Goal: Obtain resource: Obtain resource

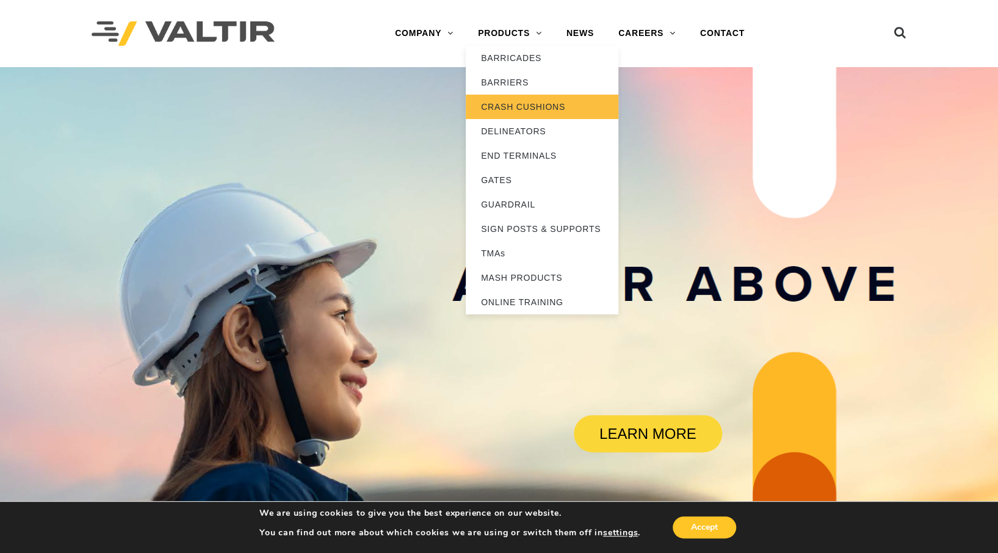
click at [521, 103] on link "CRASH CUSHIONS" at bounding box center [542, 107] width 153 height 24
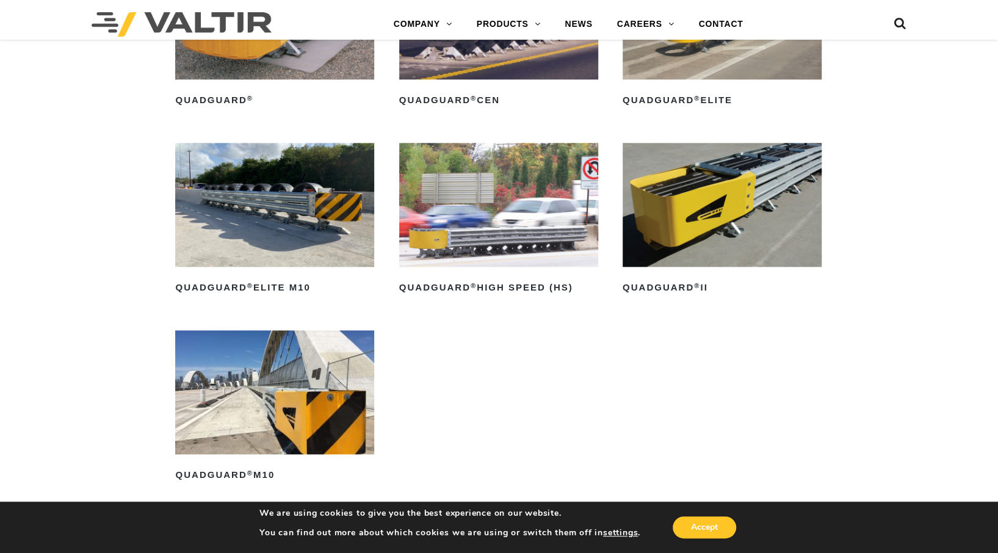
scroll to position [928, 0]
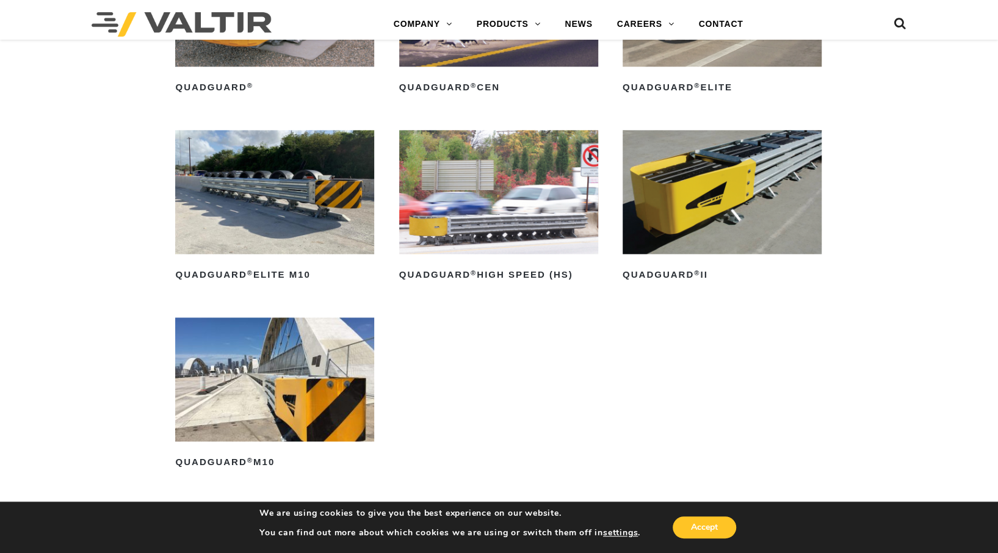
click at [476, 321] on ul "QuadGuard ® Read more QuadGuard ® CEN Read more QuadGuard ® Elite Read more Qua…" at bounding box center [498, 224] width 647 height 562
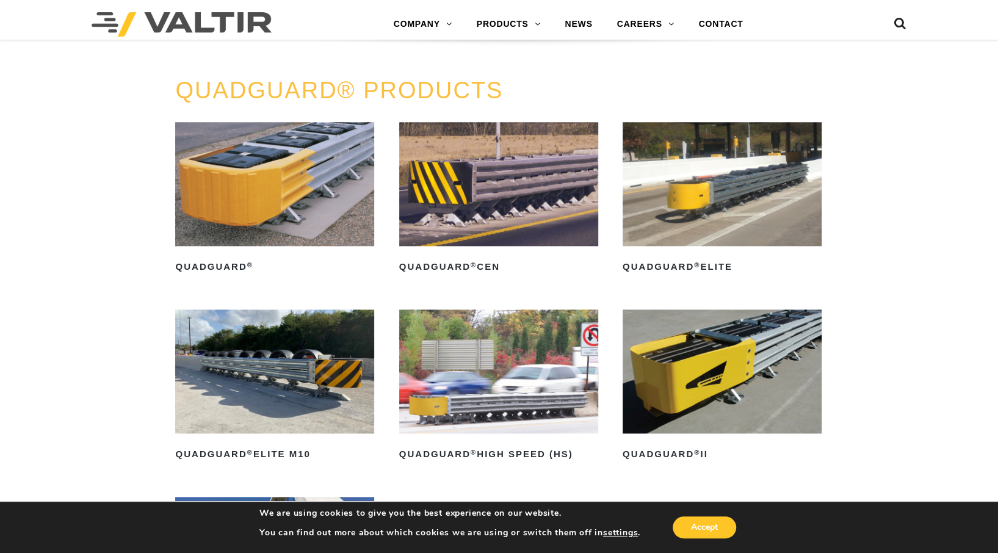
scroll to position [748, 0]
click at [276, 162] on img at bounding box center [274, 185] width 199 height 125
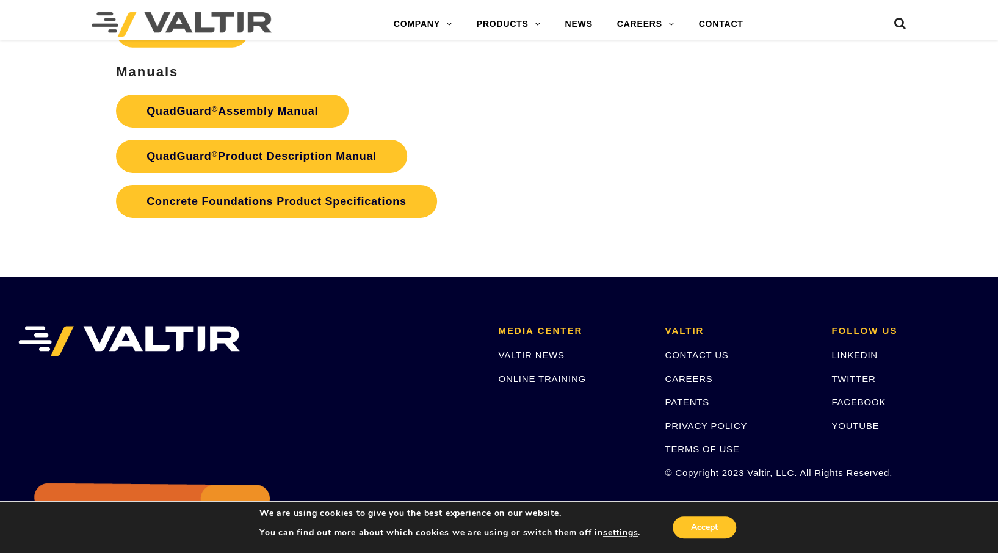
scroll to position [2544, 0]
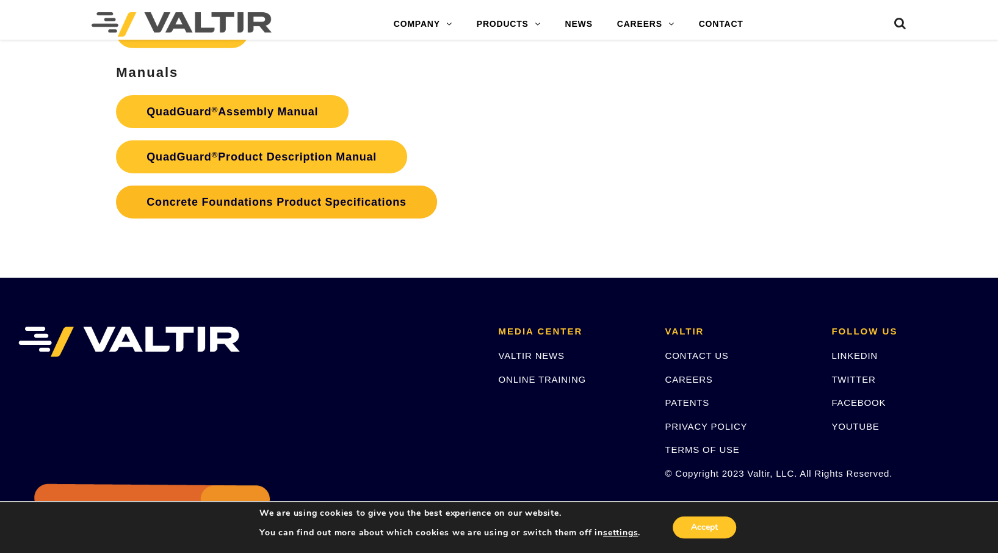
click at [300, 205] on link "Concrete Foundations Product Specifications" at bounding box center [276, 202] width 321 height 33
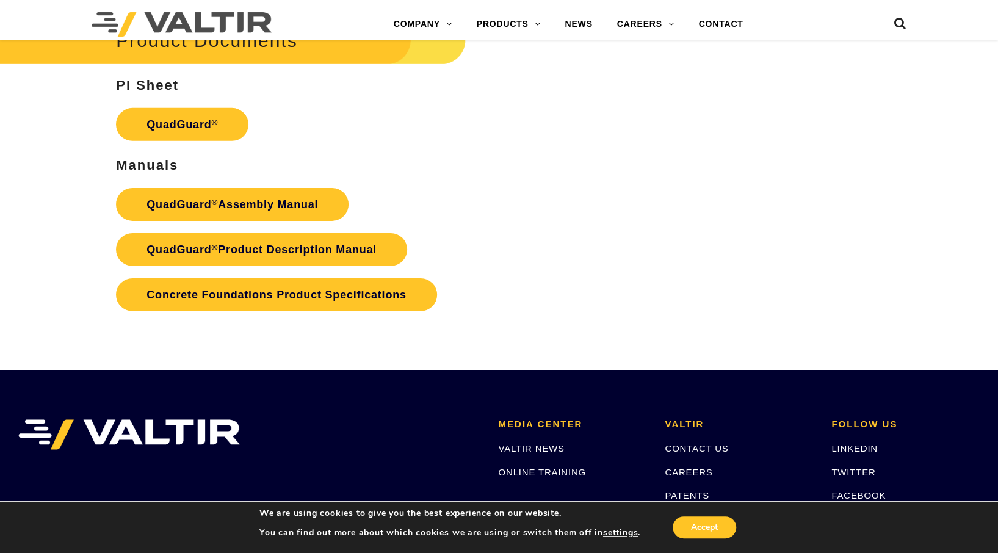
scroll to position [2450, 0]
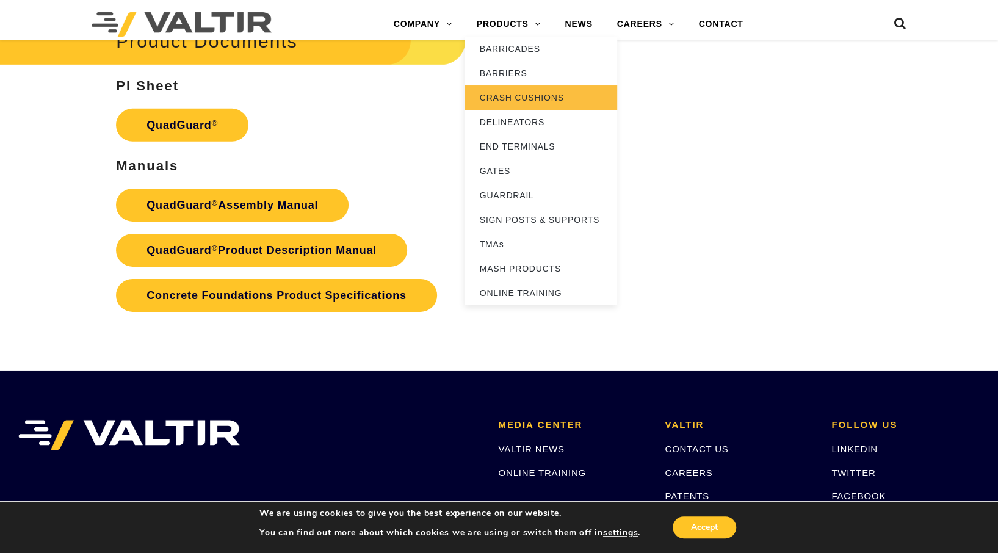
click at [524, 95] on link "CRASH CUSHIONS" at bounding box center [541, 97] width 153 height 24
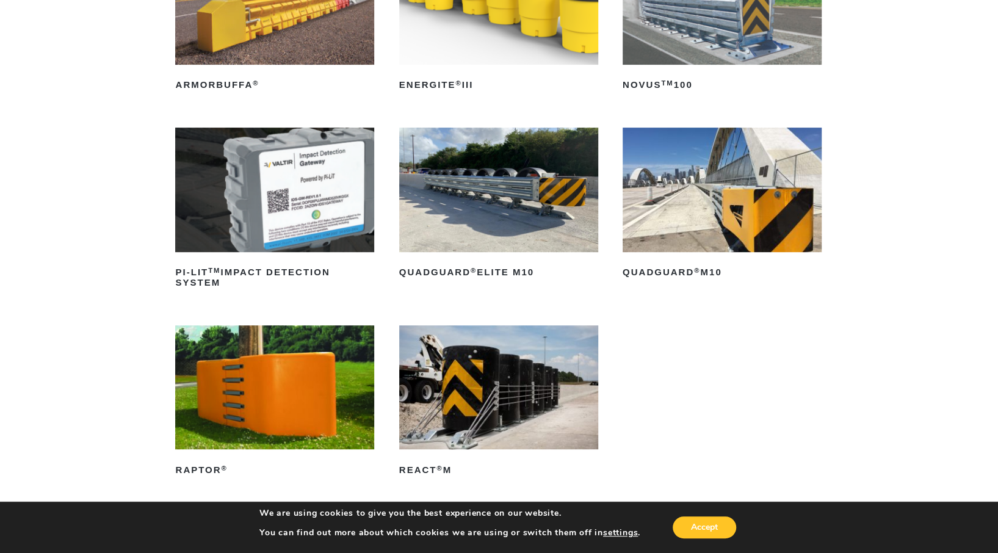
scroll to position [261, 0]
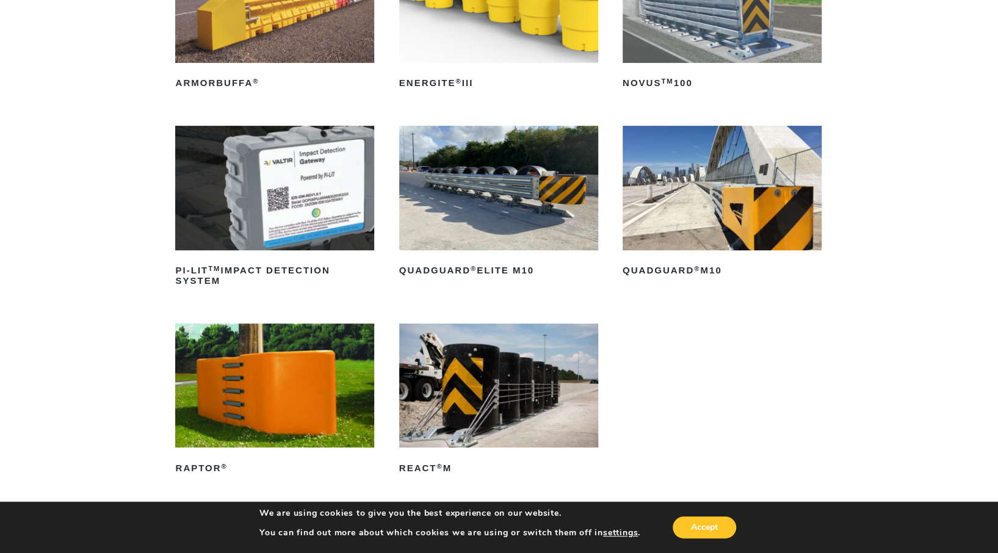
click at [529, 379] on img at bounding box center [498, 386] width 199 height 125
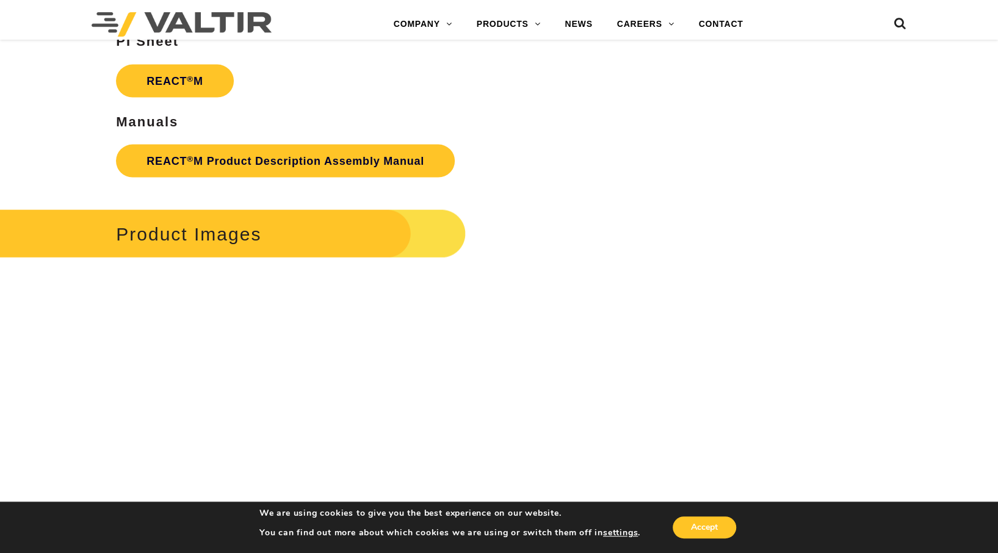
scroll to position [1690, 0]
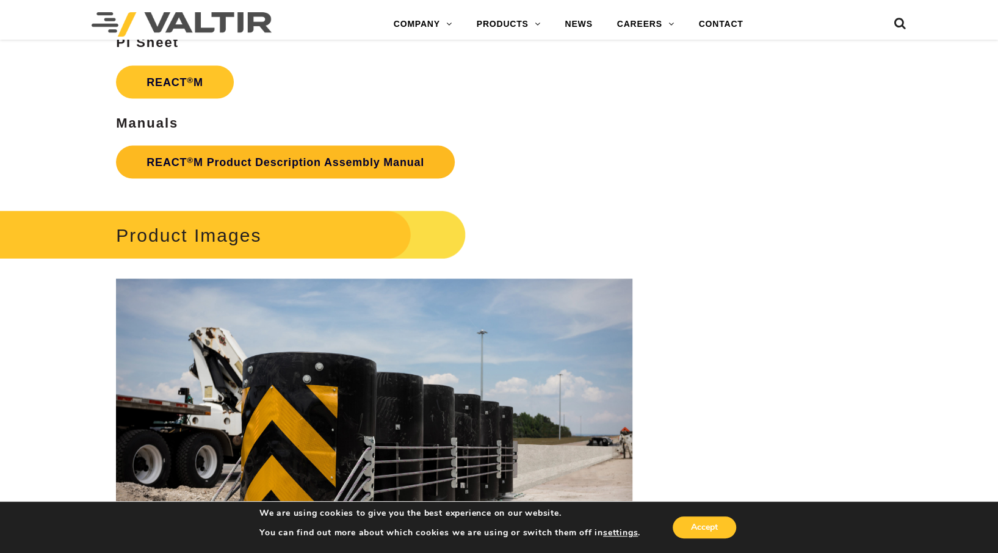
click at [219, 162] on link "REACT ® M Product Description Assembly Manual" at bounding box center [285, 162] width 339 height 33
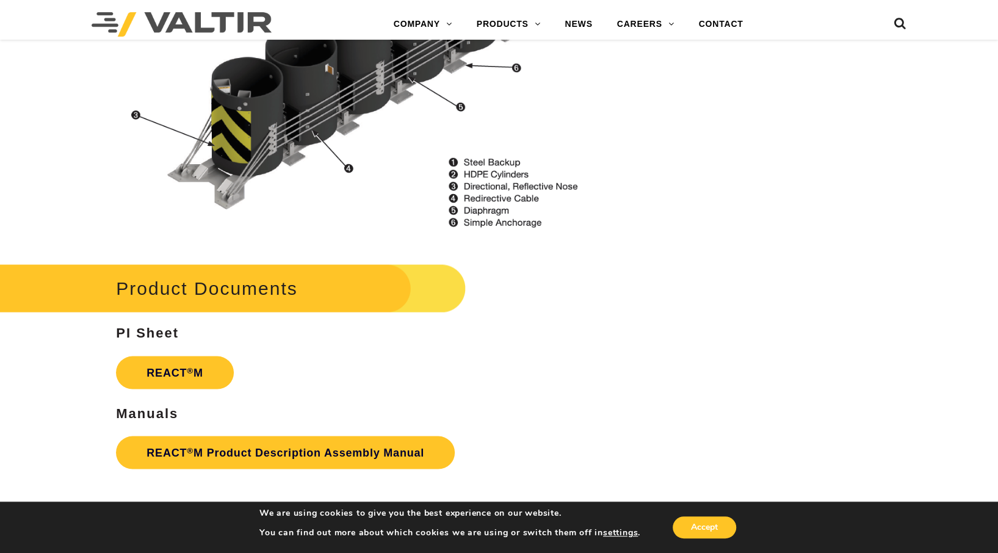
scroll to position [1399, 0]
